Goal: Contribute content: Contribute content

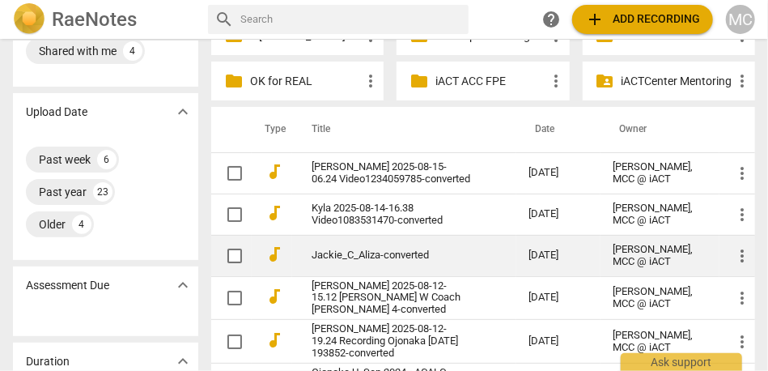
scroll to position [31, 0]
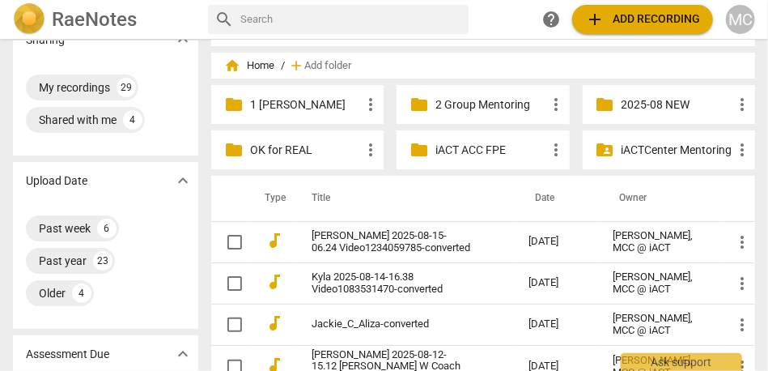
click at [630, 98] on p "2025-08 NEW" at bounding box center [676, 104] width 111 height 17
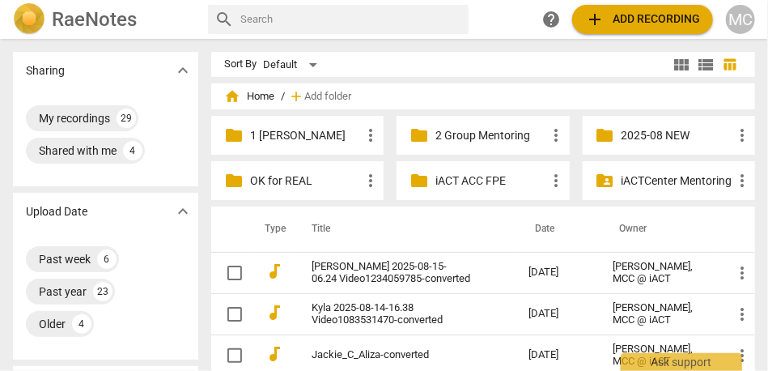
click at [609, 20] on span "add Add recording" at bounding box center [642, 19] width 115 height 19
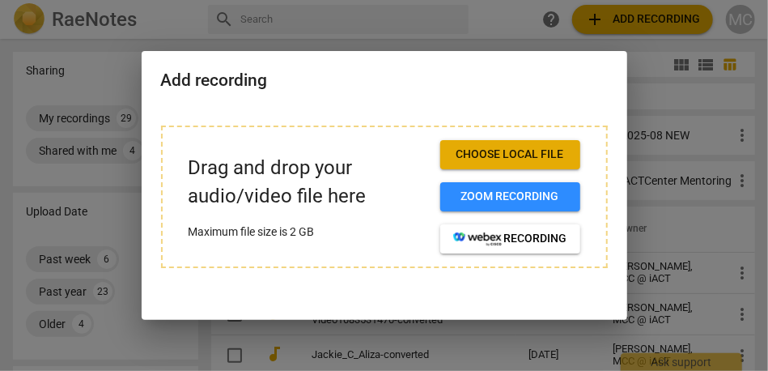
click at [508, 157] on span "Choose local file" at bounding box center [510, 154] width 114 height 16
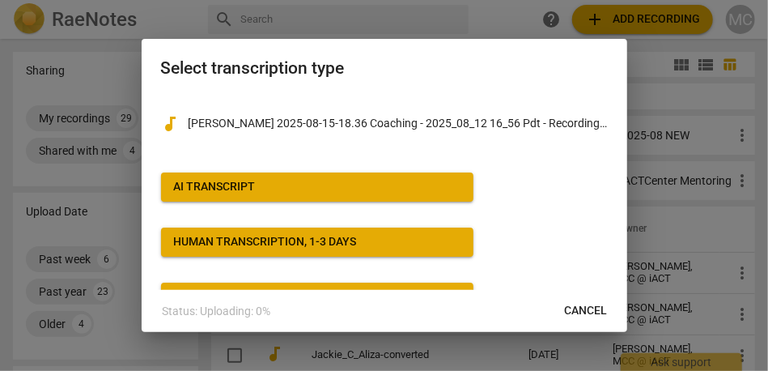
click at [349, 183] on span "AI Transcript" at bounding box center [317, 187] width 286 height 16
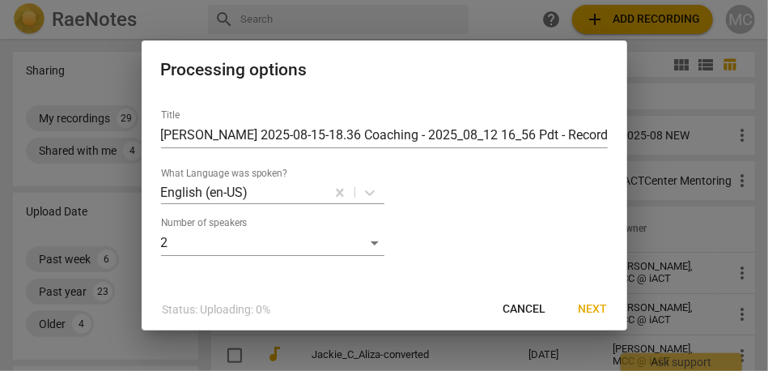
click at [590, 306] on span "Next" at bounding box center [592, 309] width 29 height 16
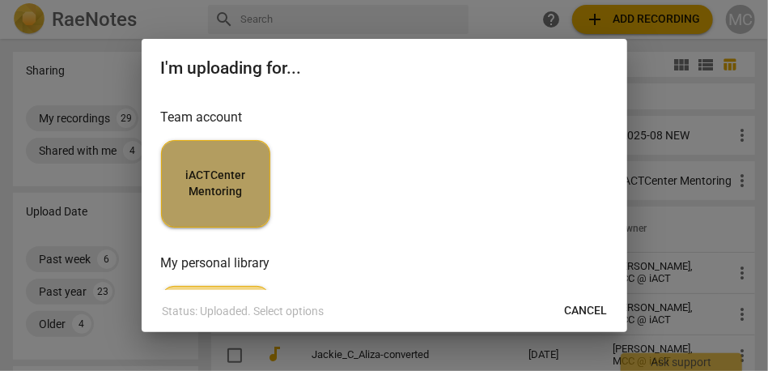
click at [258, 201] on button "iACTCenter Mentoring" at bounding box center [215, 183] width 109 height 87
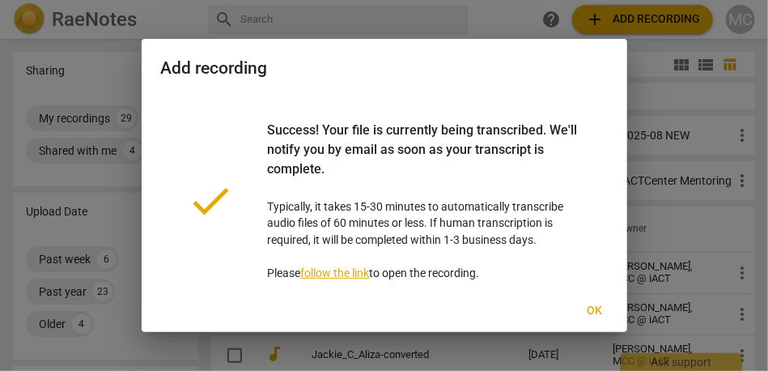
click at [582, 306] on span "Ok" at bounding box center [595, 311] width 26 height 16
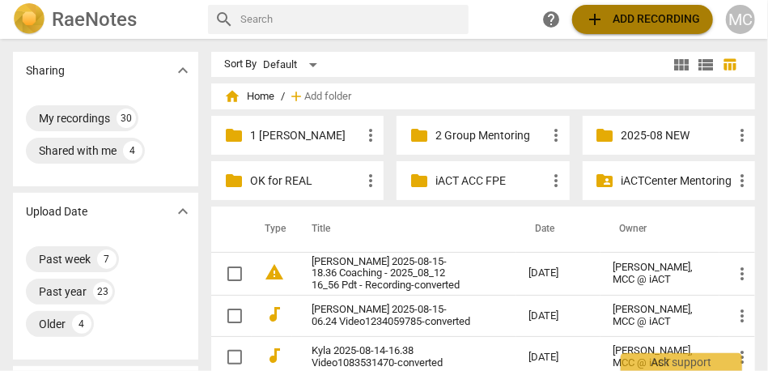
click at [614, 24] on span "add Add recording" at bounding box center [642, 19] width 115 height 19
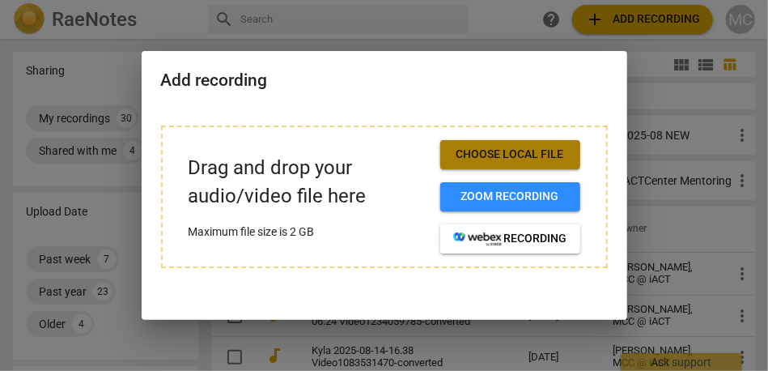
click at [481, 152] on span "Choose local file" at bounding box center [510, 154] width 114 height 16
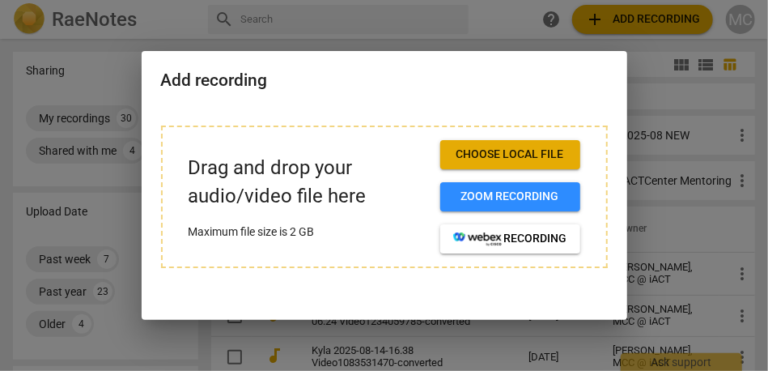
click at [493, 157] on span "Choose local file" at bounding box center [510, 154] width 114 height 16
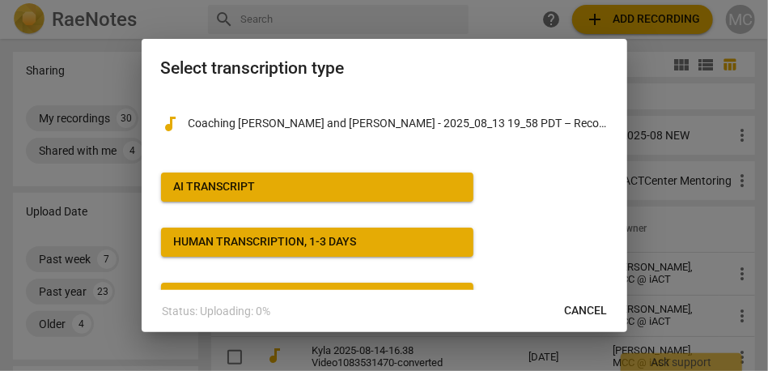
click at [345, 184] on span "AI Transcript" at bounding box center [317, 187] width 286 height 16
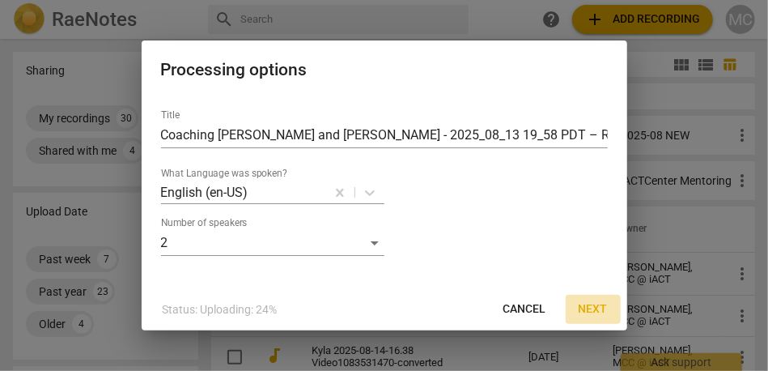
click at [599, 310] on span "Next" at bounding box center [592, 309] width 29 height 16
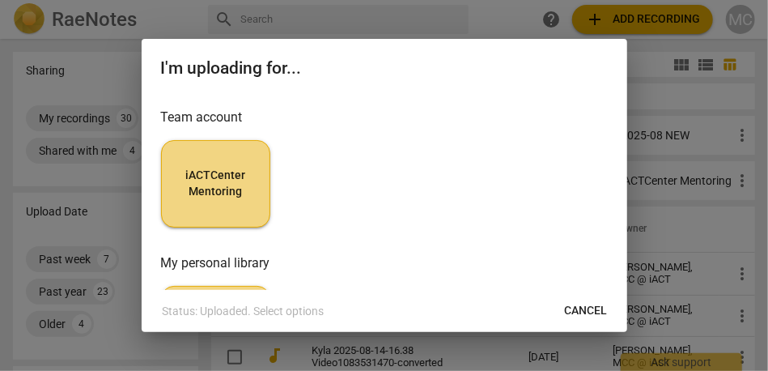
click at [226, 181] on span "iACTCenter Mentoring" at bounding box center [216, 183] width 82 height 32
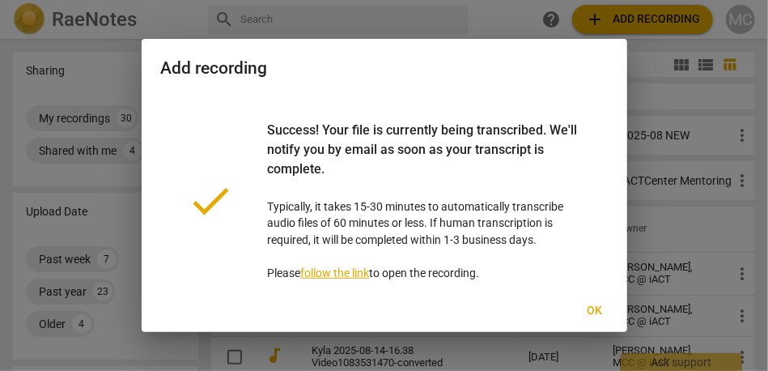
click at [588, 301] on button "Ok" at bounding box center [595, 310] width 52 height 29
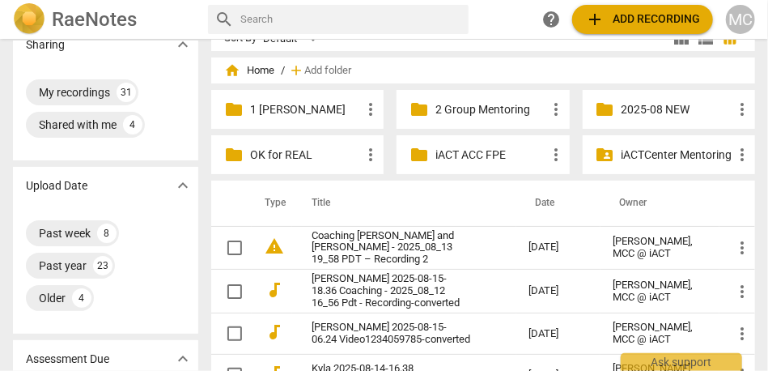
scroll to position [43, 0]
